Goal: Task Accomplishment & Management: Use online tool/utility

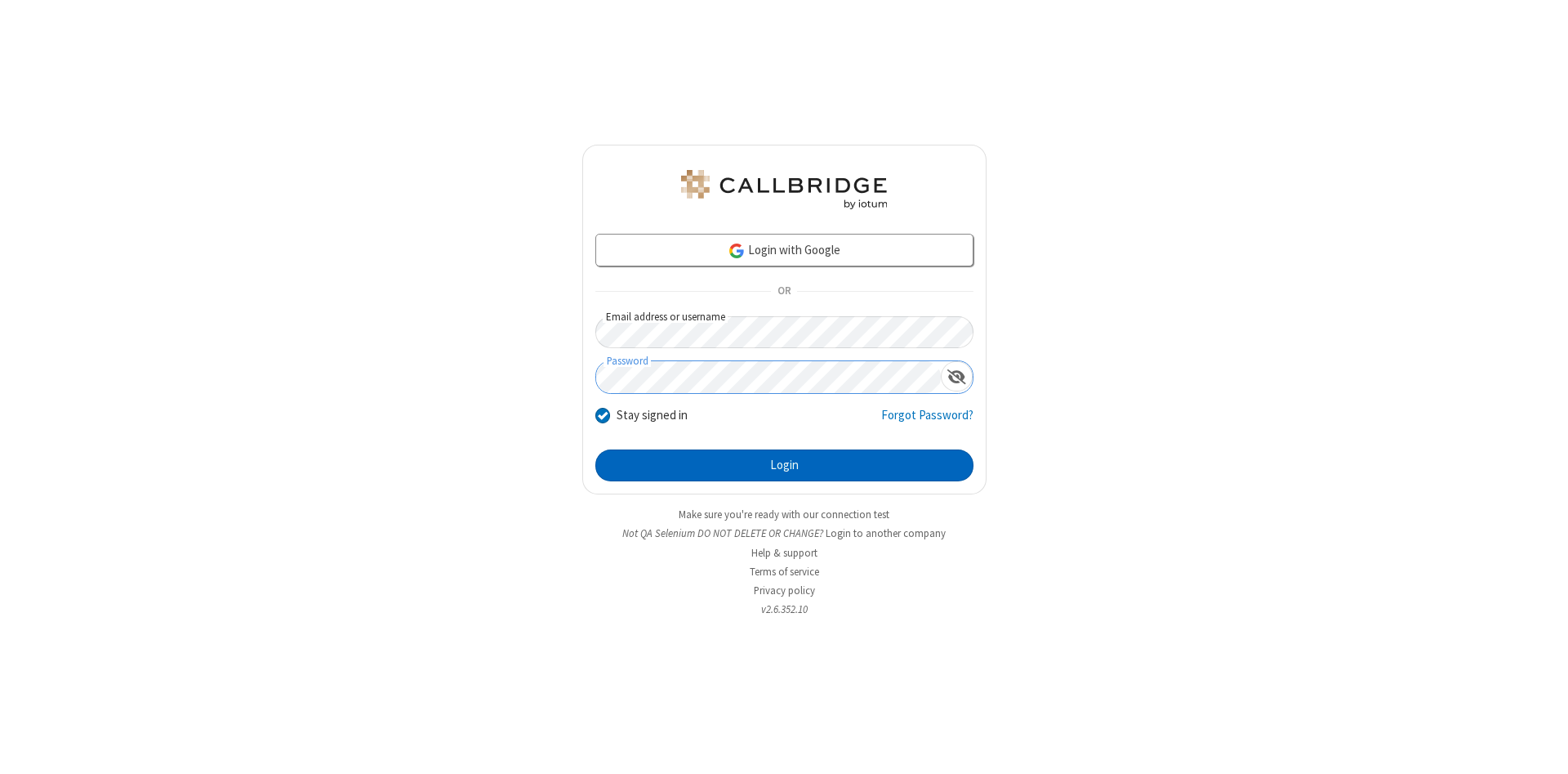
click at [784, 465] on button "Login" at bounding box center [784, 466] width 379 height 33
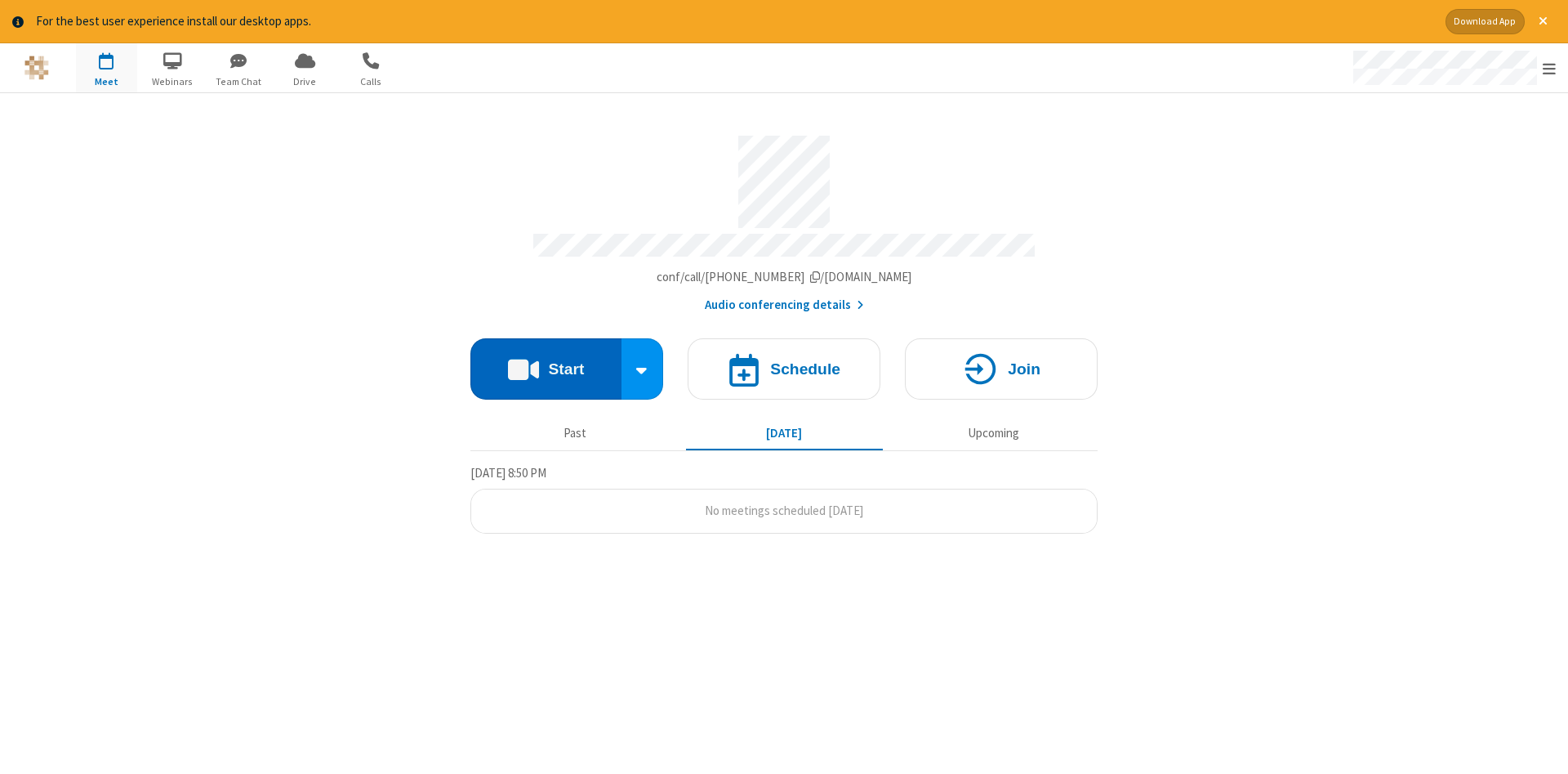
click at [546, 363] on button "Start" at bounding box center [546, 368] width 151 height 62
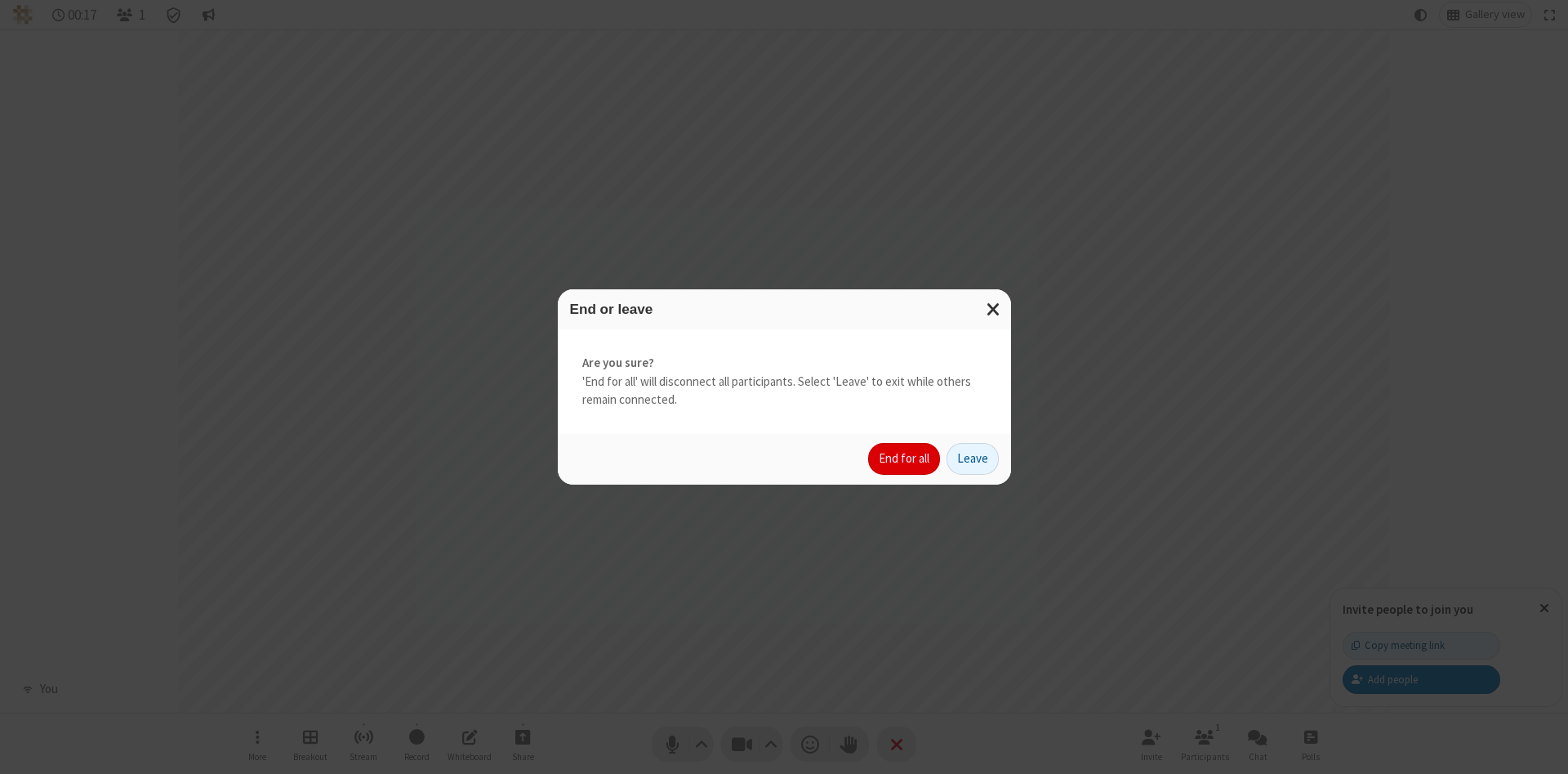
click at [905, 459] on button "End for all" at bounding box center [904, 459] width 72 height 33
